Goal: Task Accomplishment & Management: Use online tool/utility

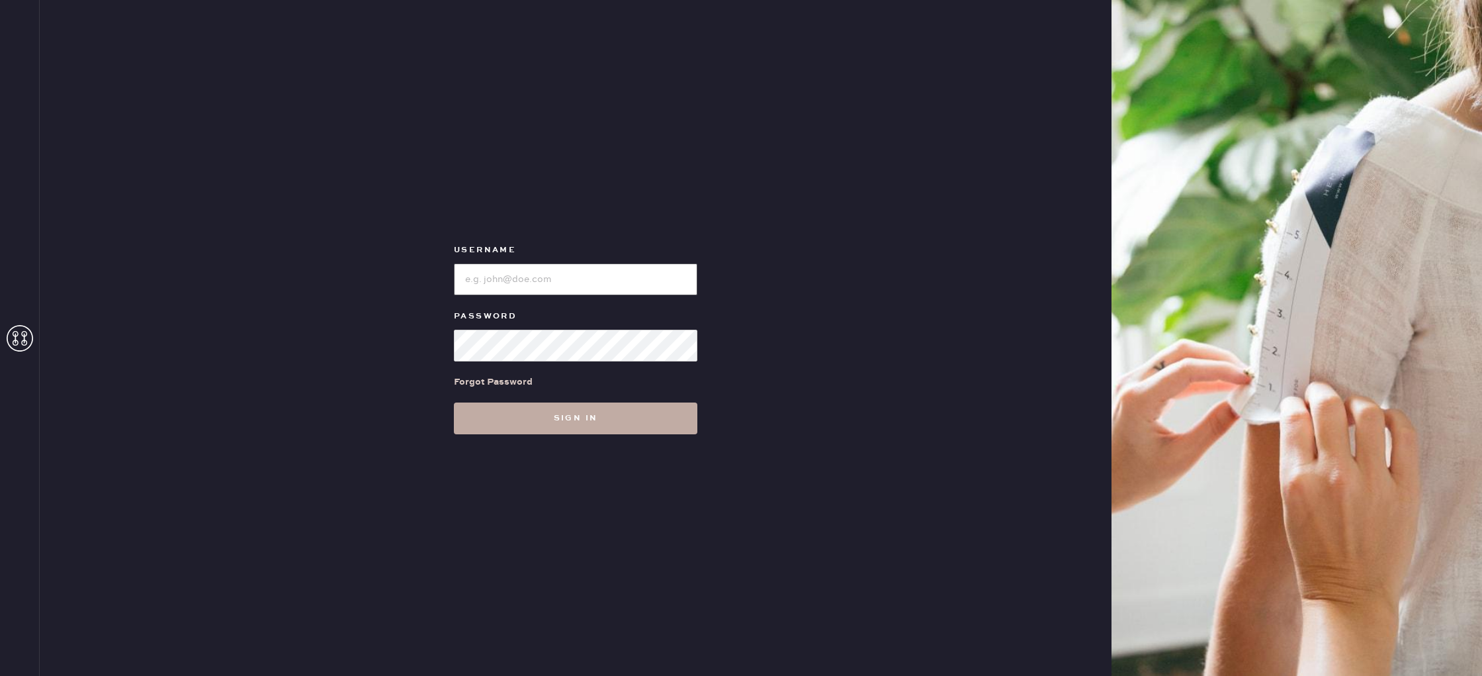
type input "reformationhydepark"
click at [576, 421] on button "Sign in" at bounding box center [575, 418] width 243 height 32
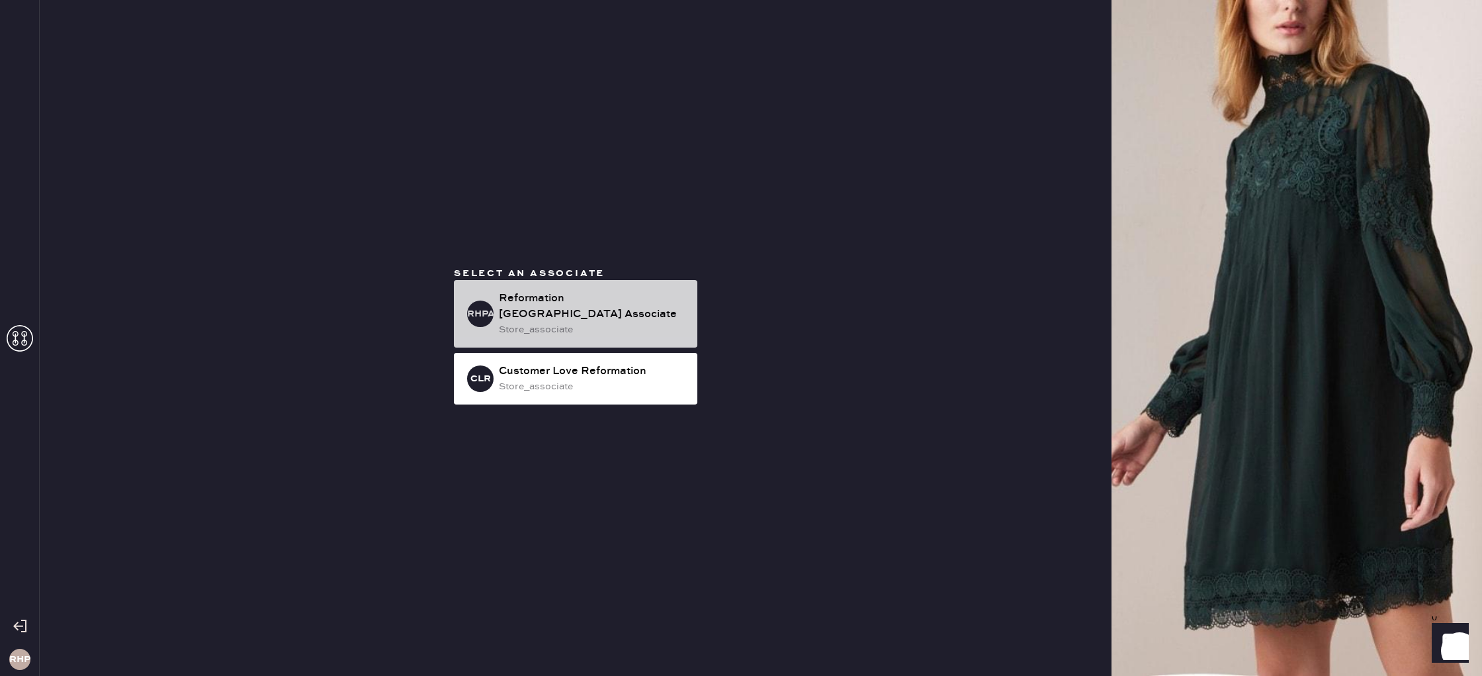
click at [566, 306] on div "Reformation [GEOGRAPHIC_DATA] Associate" at bounding box center [593, 306] width 188 height 32
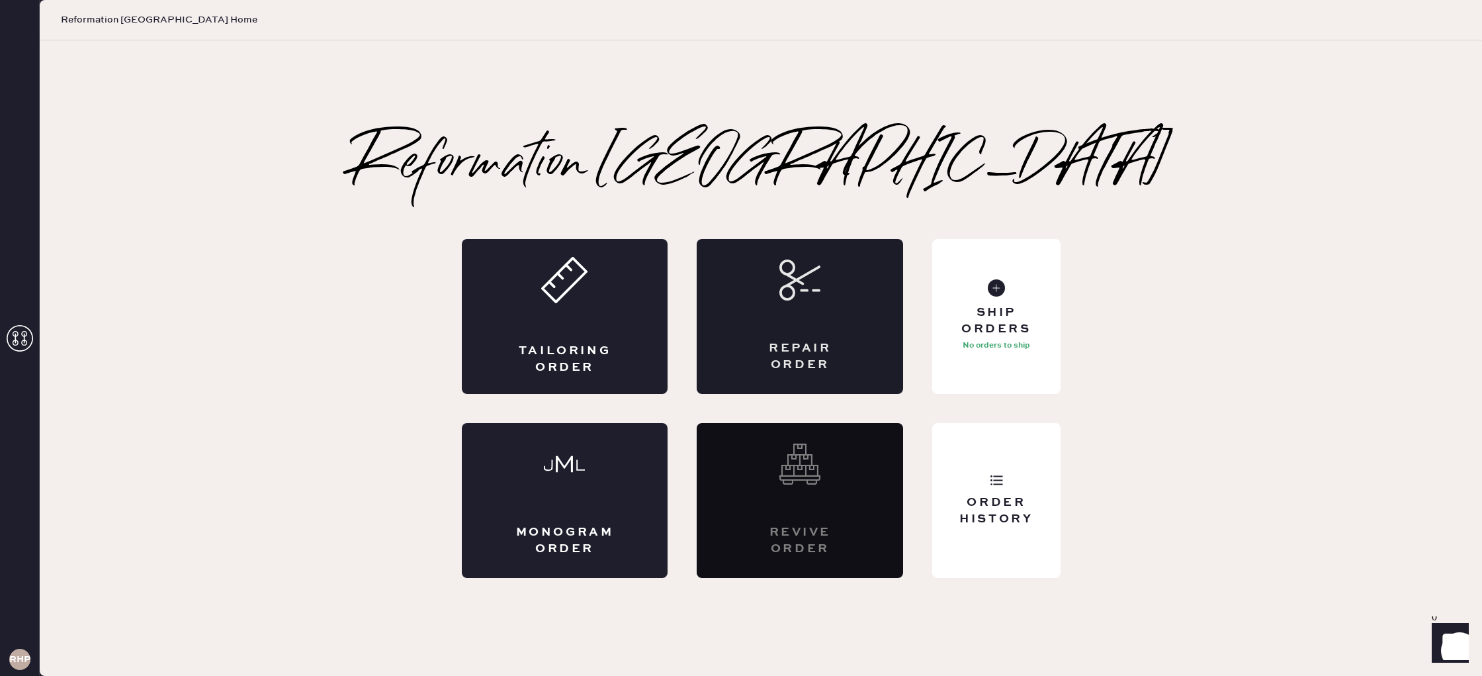
click at [791, 321] on div "Repair Order" at bounding box center [800, 316] width 206 height 155
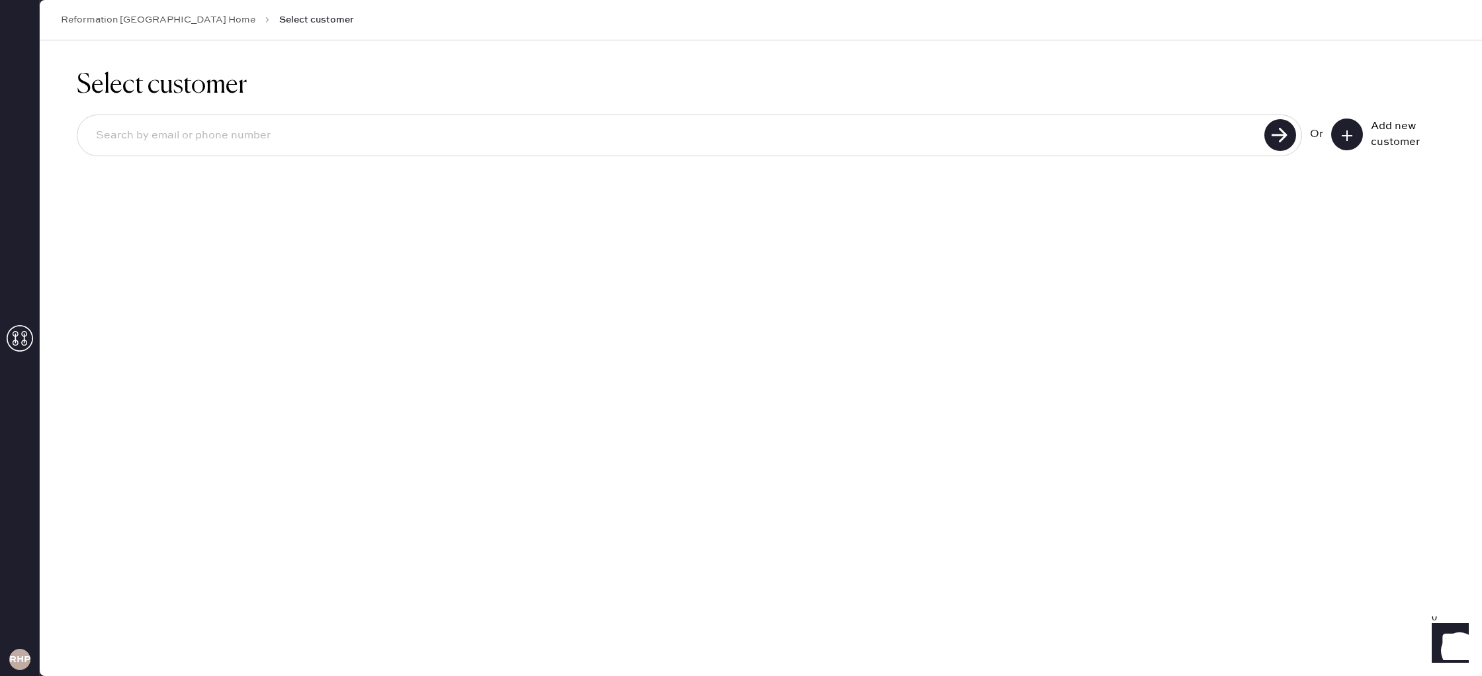
click at [13, 343] on use at bounding box center [20, 338] width 26 height 26
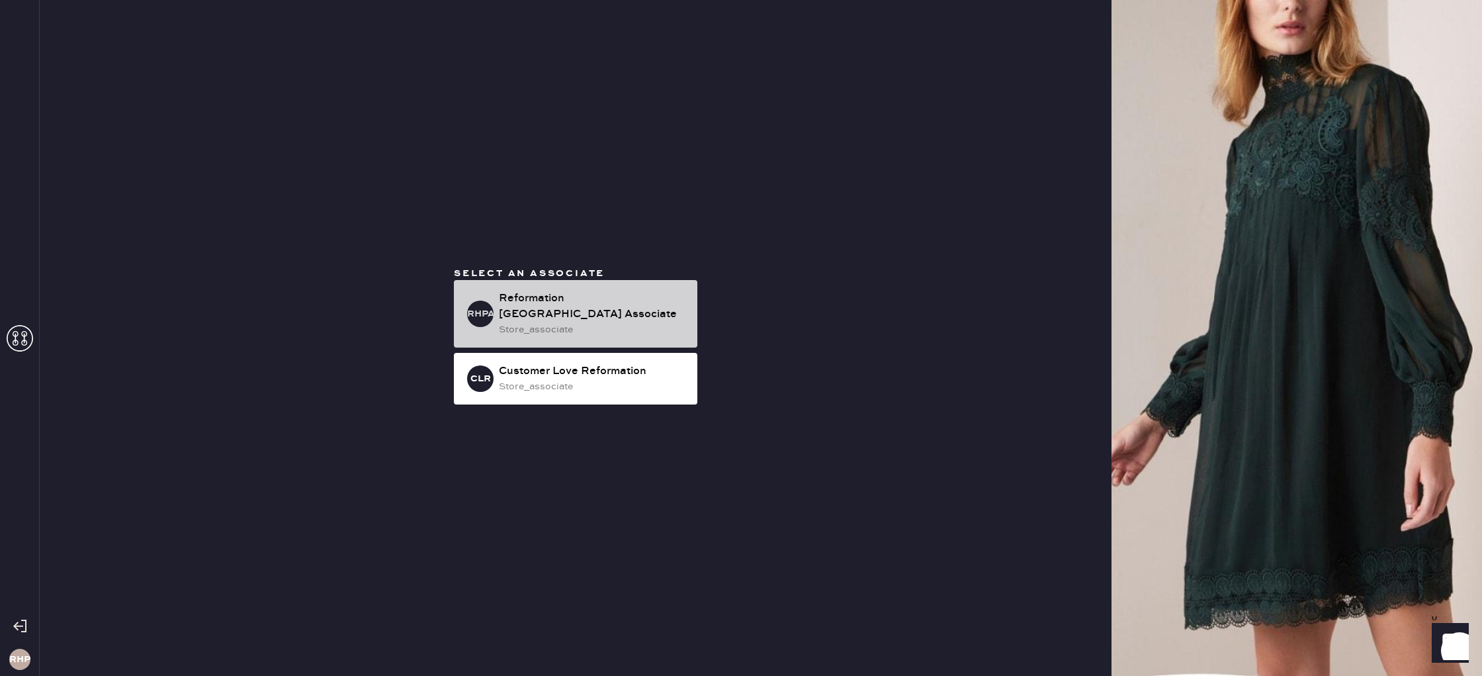
click at [612, 323] on div "store_associate" at bounding box center [593, 329] width 188 height 15
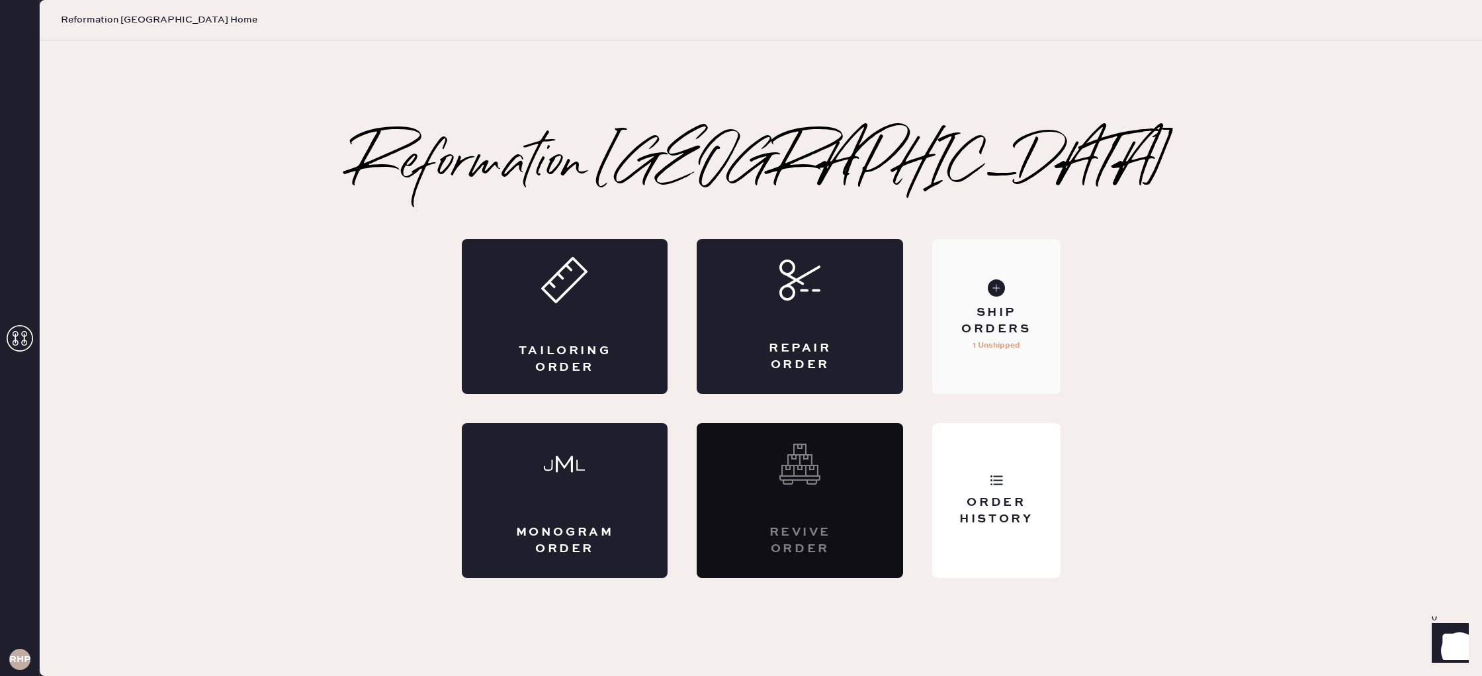
click at [991, 336] on div "Ship Orders" at bounding box center [996, 320] width 107 height 33
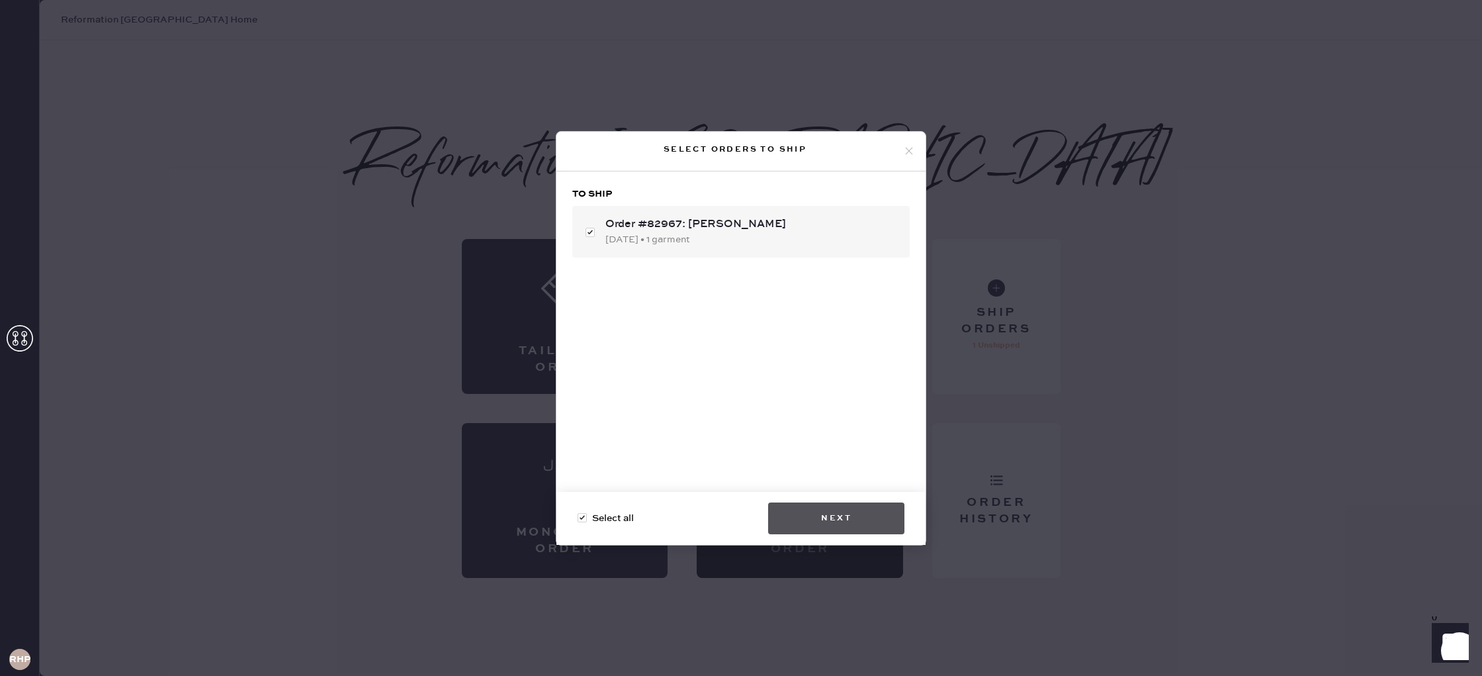
click at [834, 521] on button "Next" at bounding box center [836, 518] width 136 height 32
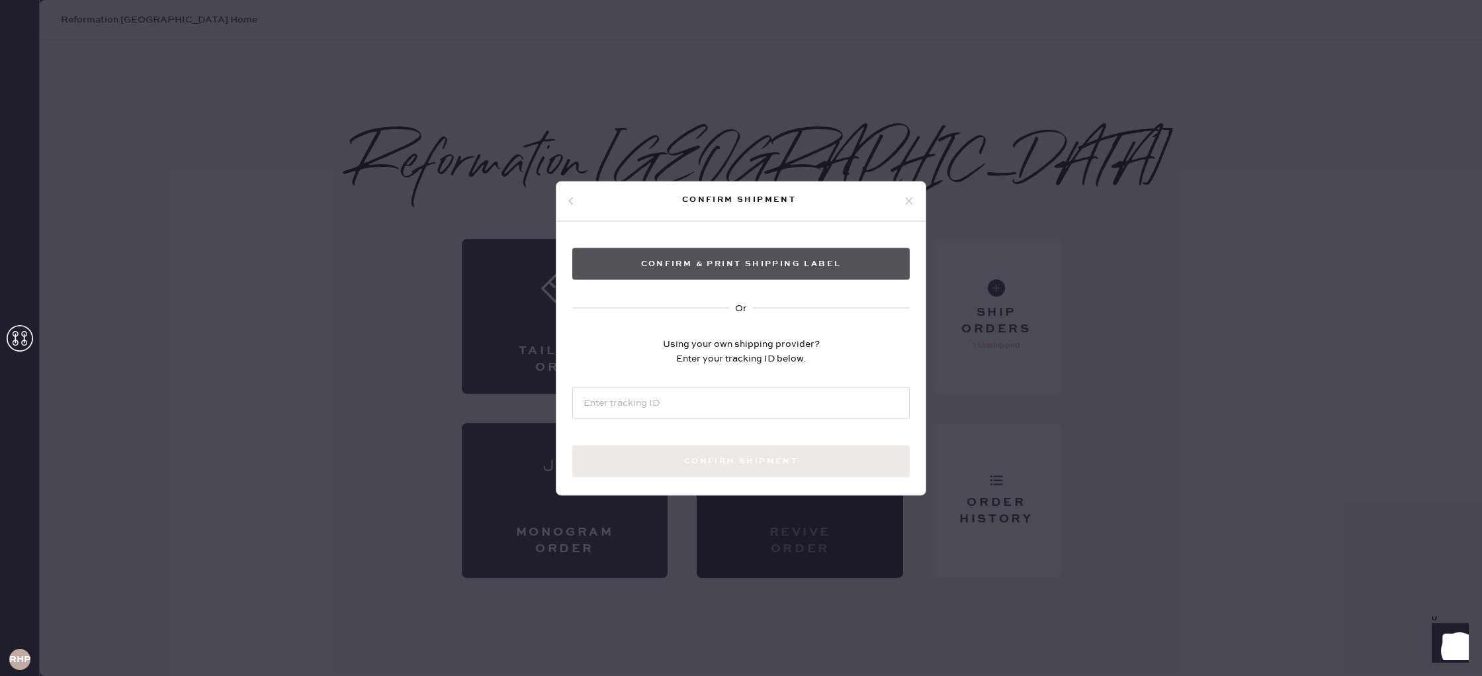
click at [758, 263] on button "Confirm & Print shipping label" at bounding box center [740, 263] width 337 height 32
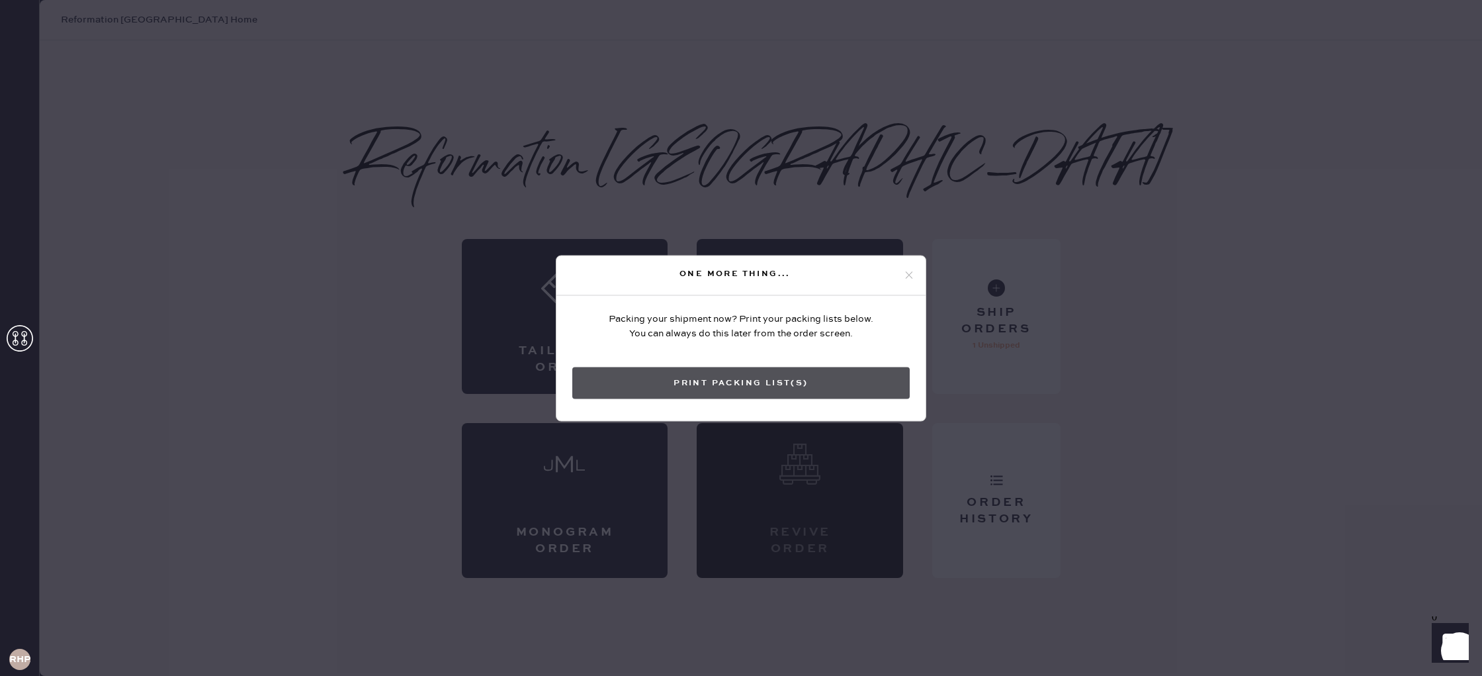
click at [734, 388] on button "Print Packing List(s)" at bounding box center [740, 383] width 337 height 32
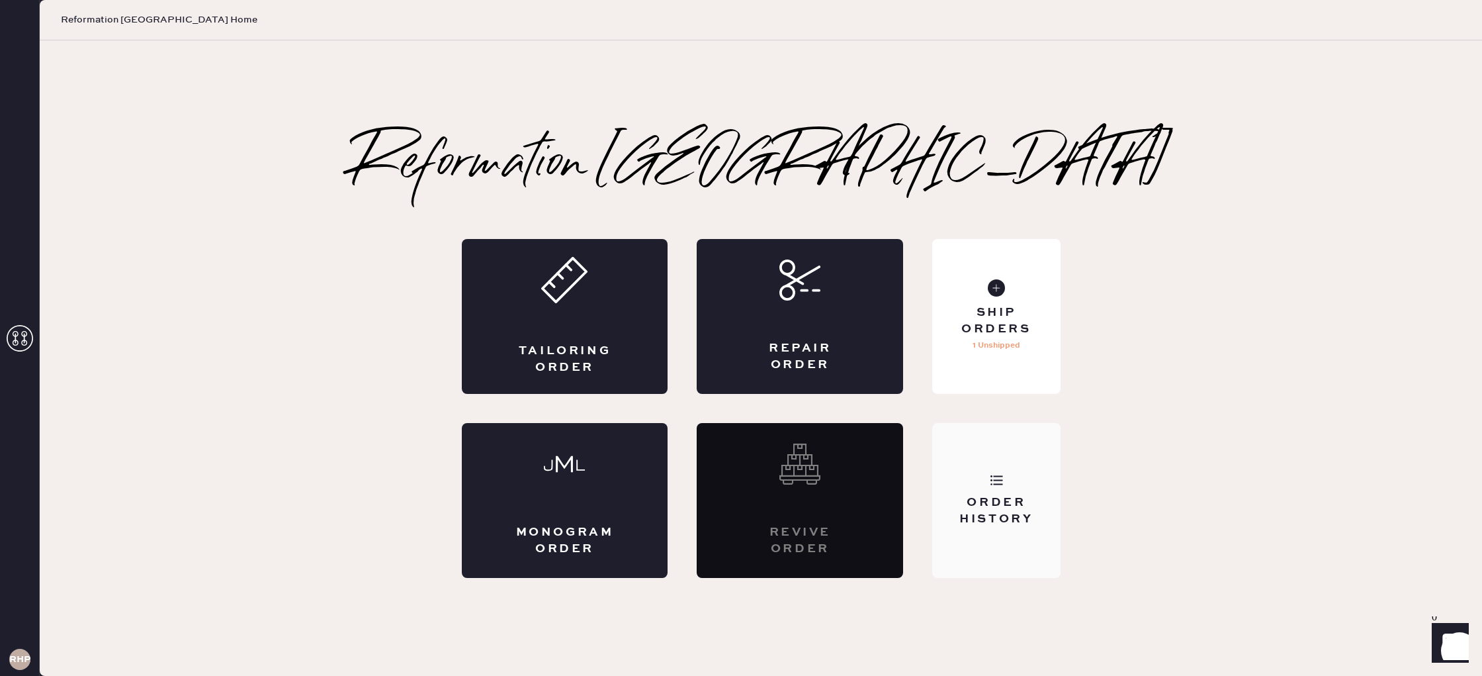
click at [1007, 503] on div "Order History" at bounding box center [996, 510] width 107 height 33
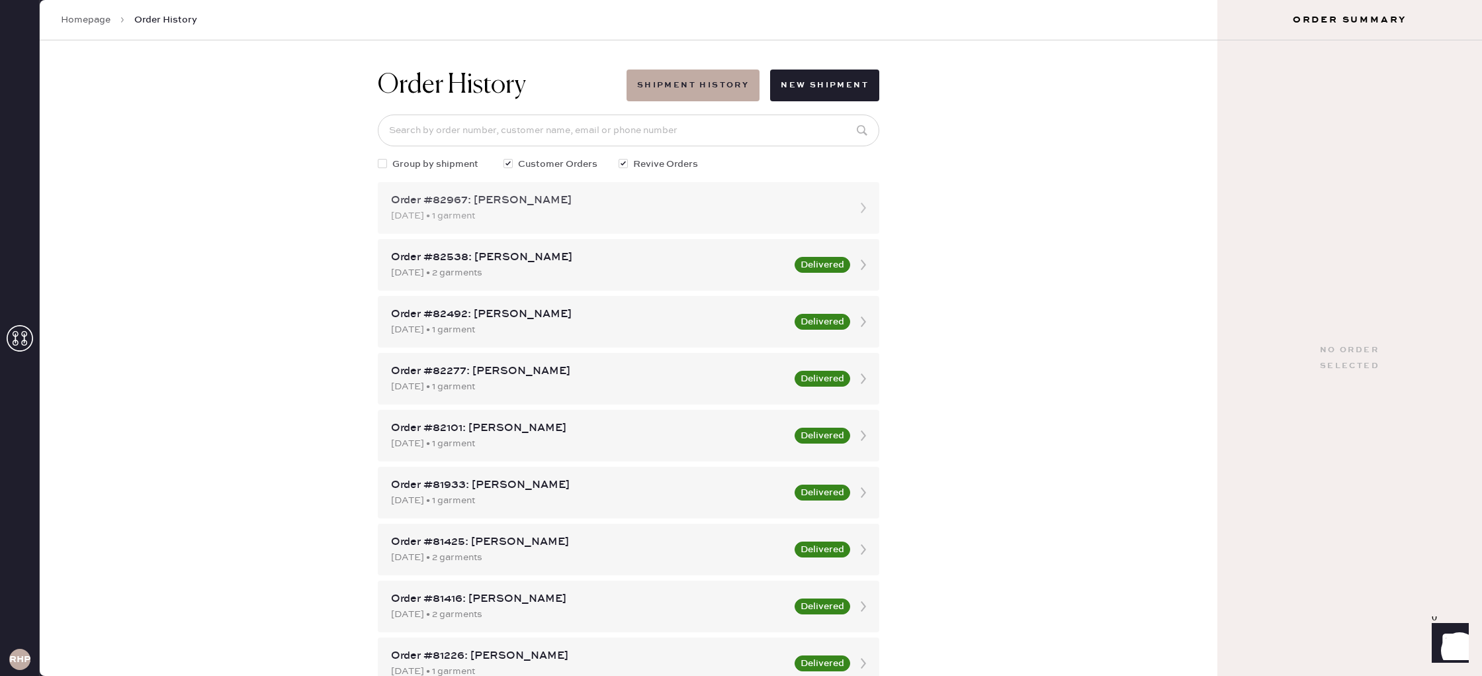
click at [541, 210] on div "[DATE] • 1 garment" at bounding box center [616, 215] width 451 height 15
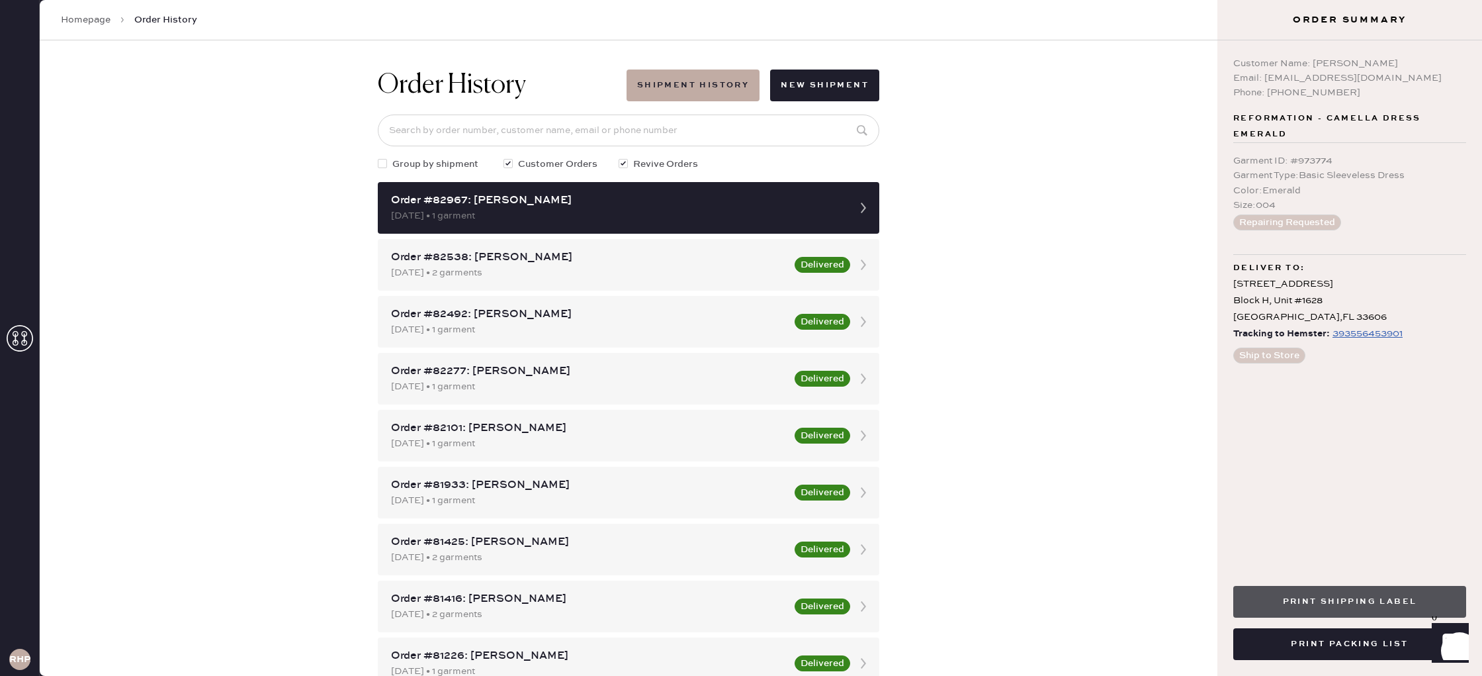
click at [1333, 606] on button "Print Shipping Label" at bounding box center [1349, 602] width 233 height 32
click at [1340, 646] on button "Print Packing List" at bounding box center [1349, 644] width 233 height 32
